Goal: Task Accomplishment & Management: Manage account settings

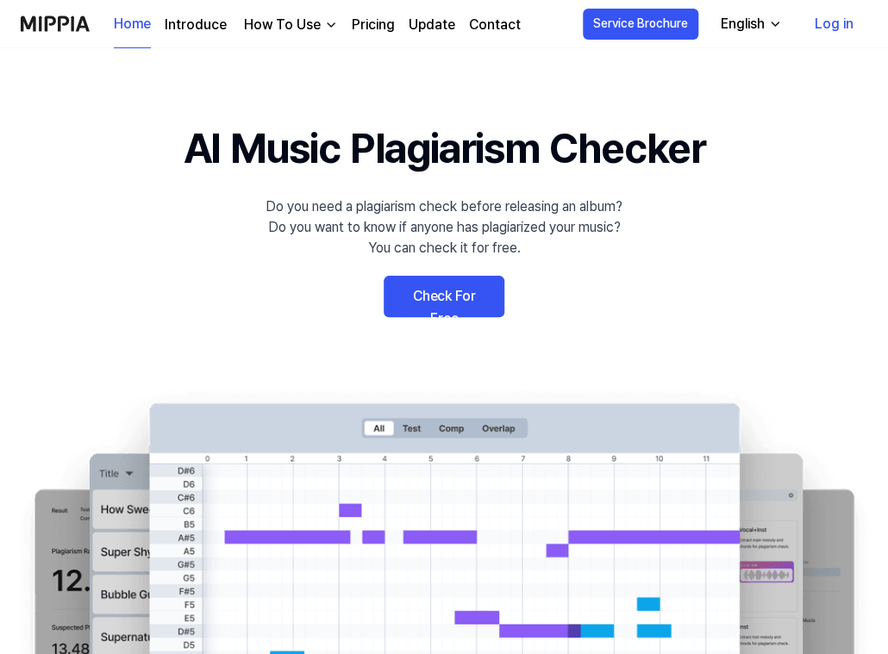
click at [482, 304] on link "Check For Free" at bounding box center [443, 296] width 121 height 41
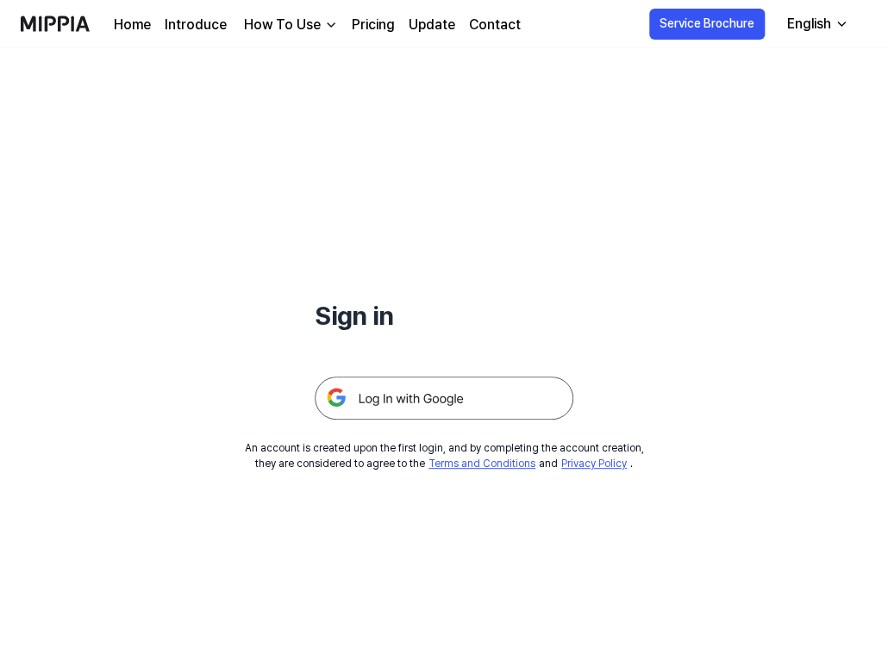
click at [380, 409] on img at bounding box center [444, 398] width 259 height 43
click at [53, 19] on img at bounding box center [55, 23] width 69 height 47
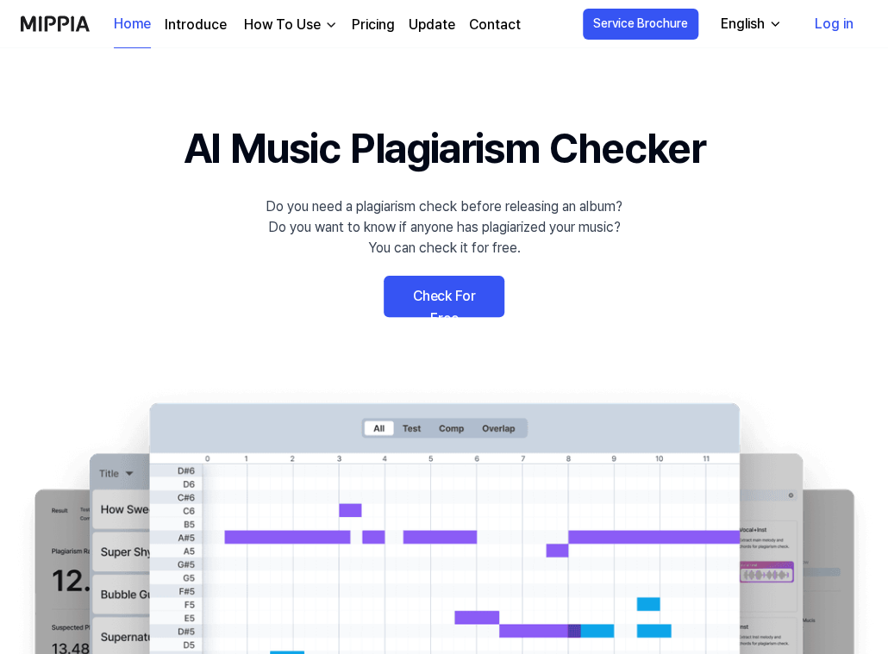
click at [838, 20] on link "Log in" at bounding box center [834, 24] width 66 height 48
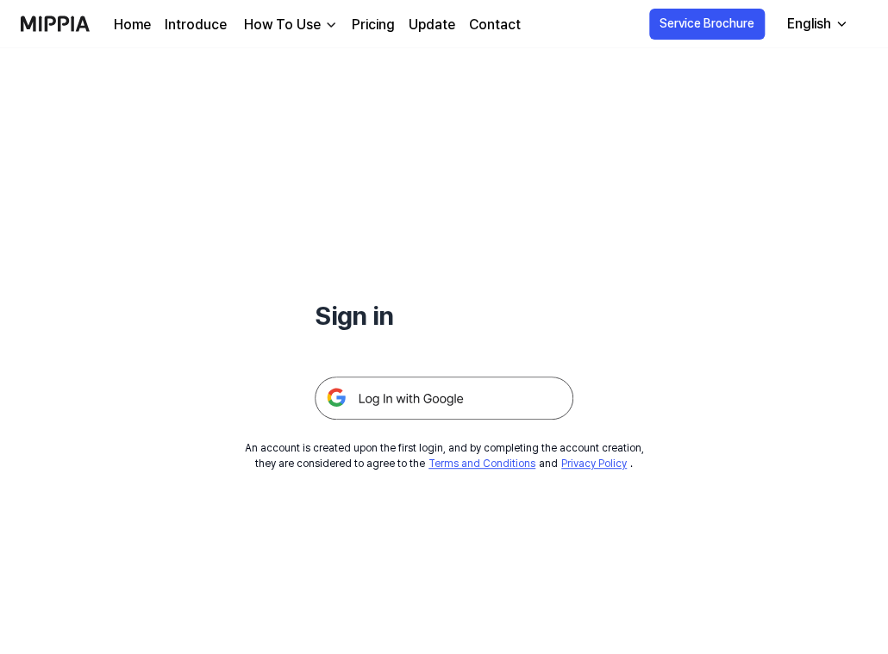
scroll to position [165, 0]
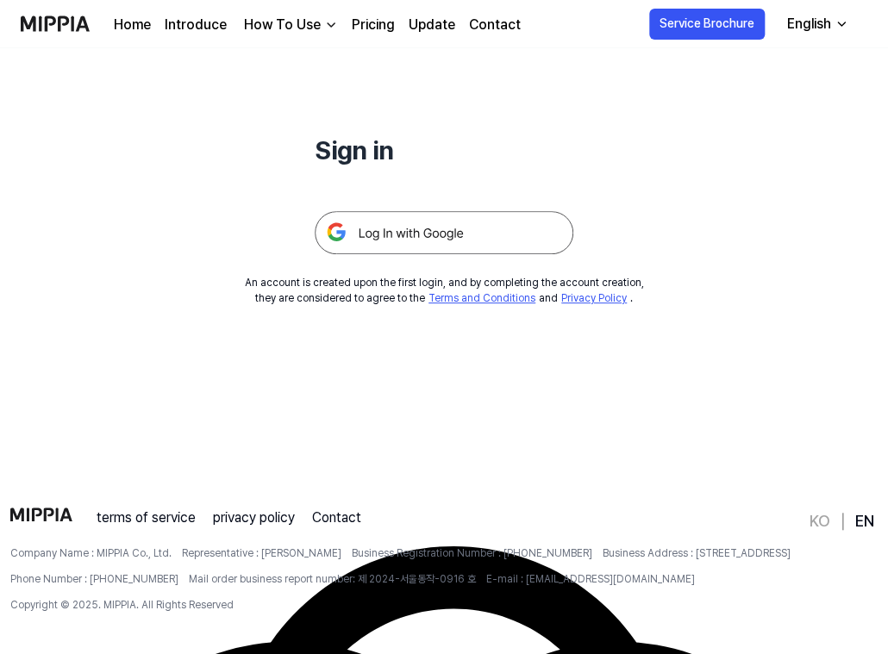
drag, startPoint x: 467, startPoint y: 216, endPoint x: 433, endPoint y: 216, distance: 33.6
click at [433, 216] on img at bounding box center [444, 232] width 259 height 43
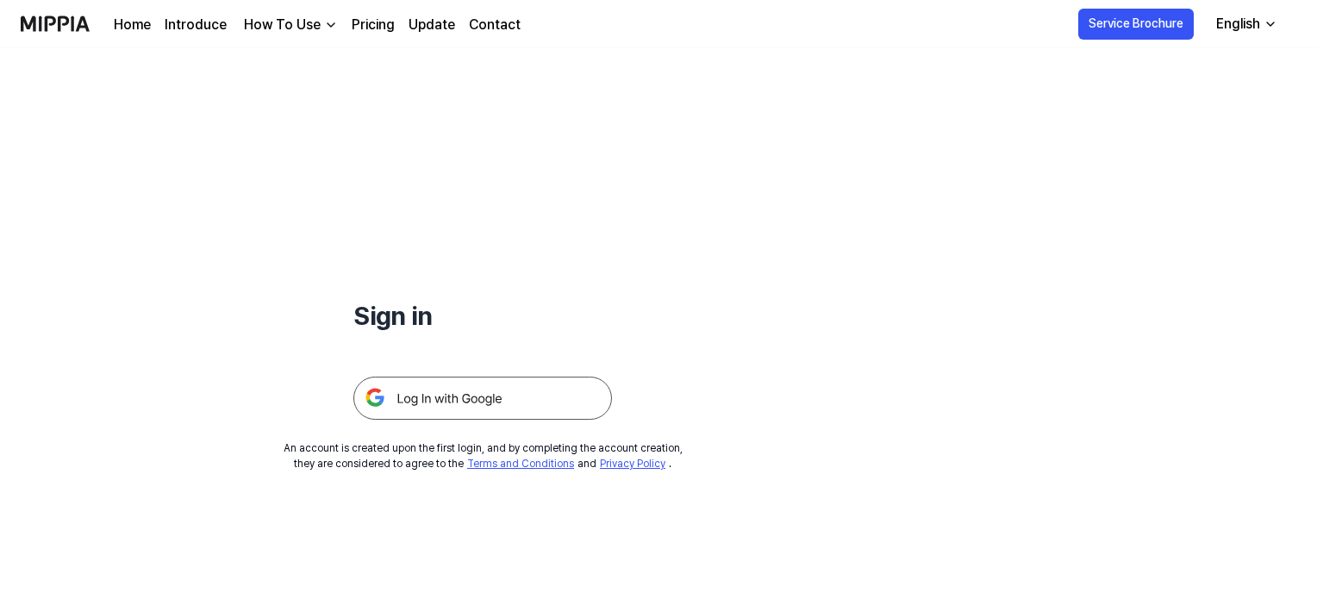
click at [541, 409] on img at bounding box center [482, 398] width 259 height 43
